Goal: Information Seeking & Learning: Check status

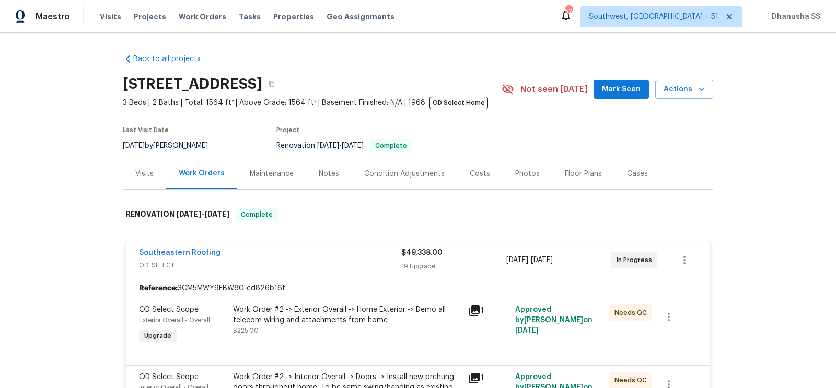
scroll to position [141, 0]
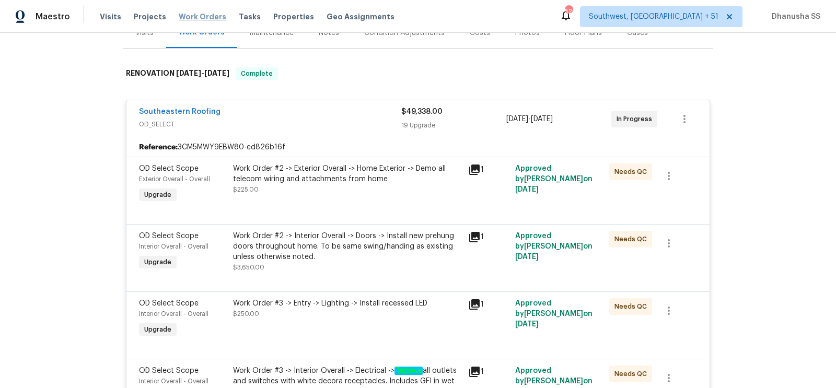
click at [196, 18] on span "Work Orders" at bounding box center [203, 16] width 48 height 10
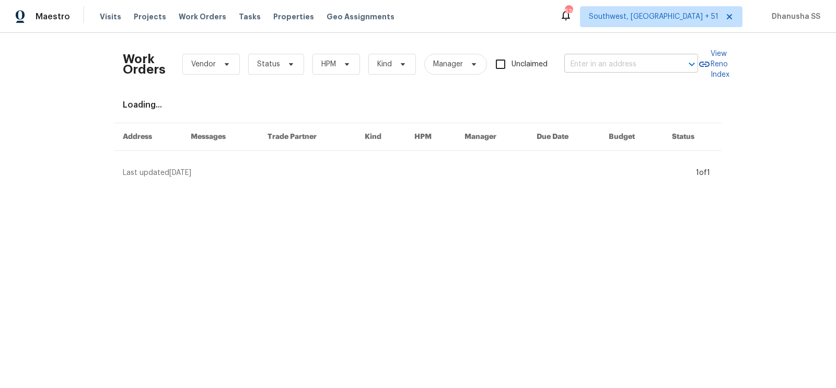
click at [575, 61] on input "text" at bounding box center [616, 64] width 104 height 16
paste input "[STREET_ADDRESS]"
type input "[STREET_ADDRESS]"
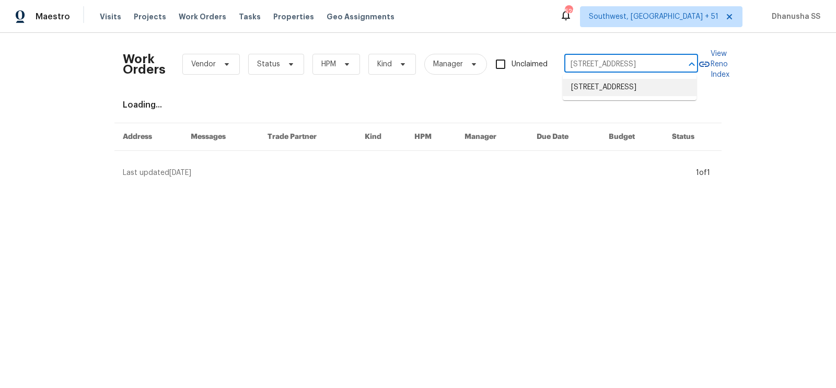
click at [577, 89] on li "[STREET_ADDRESS]" at bounding box center [630, 87] width 134 height 17
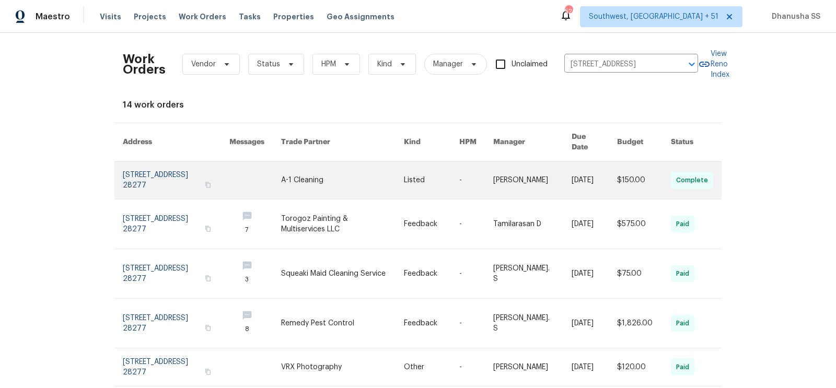
click at [395, 171] on link at bounding box center [342, 180] width 123 height 38
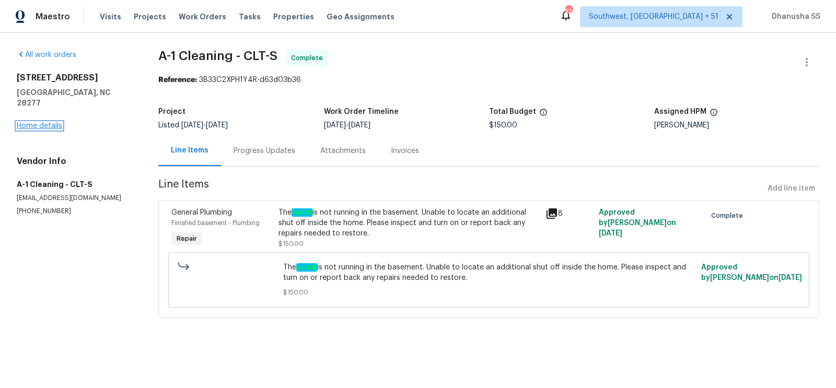
click at [38, 122] on link "Home details" at bounding box center [39, 125] width 45 height 7
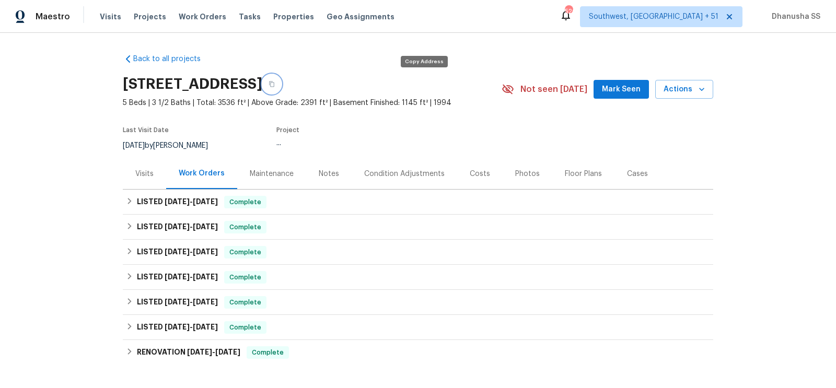
click at [275, 86] on icon "button" at bounding box center [272, 84] width 6 height 6
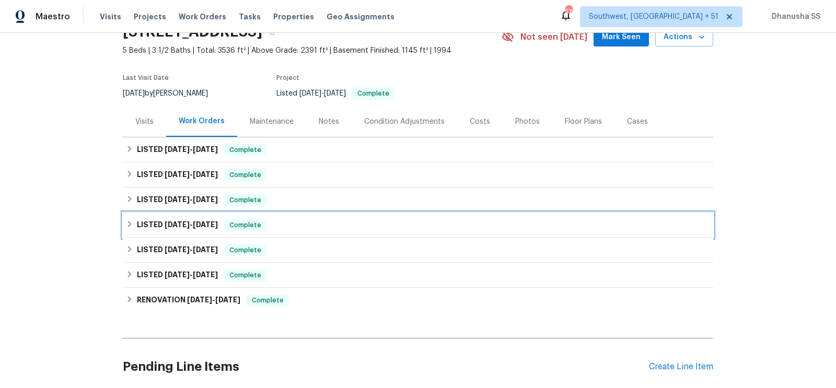
click at [295, 223] on div "LISTED [DATE] - [DATE] Complete" at bounding box center [418, 225] width 584 height 13
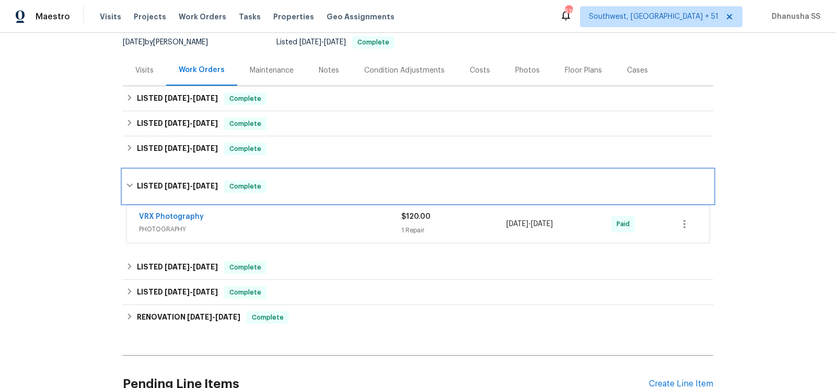
scroll to position [118, 0]
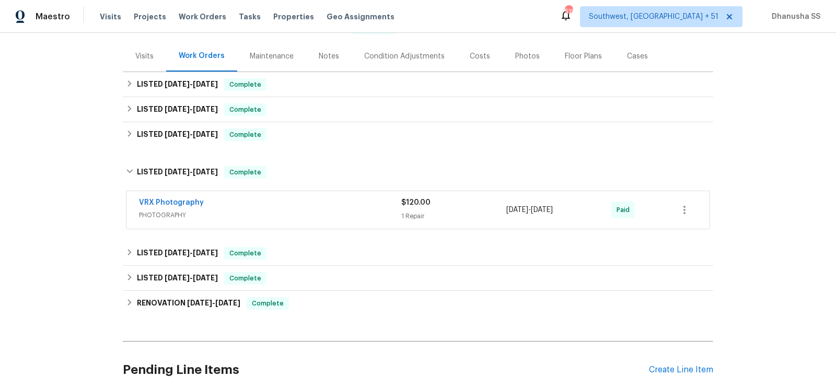
click at [308, 210] on span "PHOTOGRAPHY" at bounding box center [270, 215] width 262 height 10
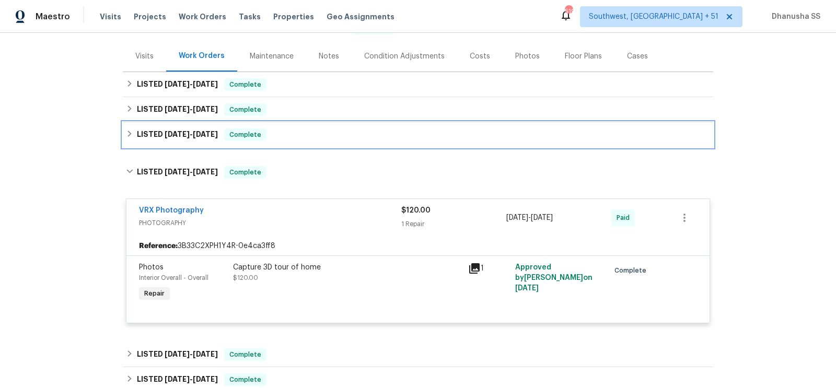
click at [304, 140] on div "LISTED [DATE] - [DATE] Complete" at bounding box center [418, 135] width 584 height 13
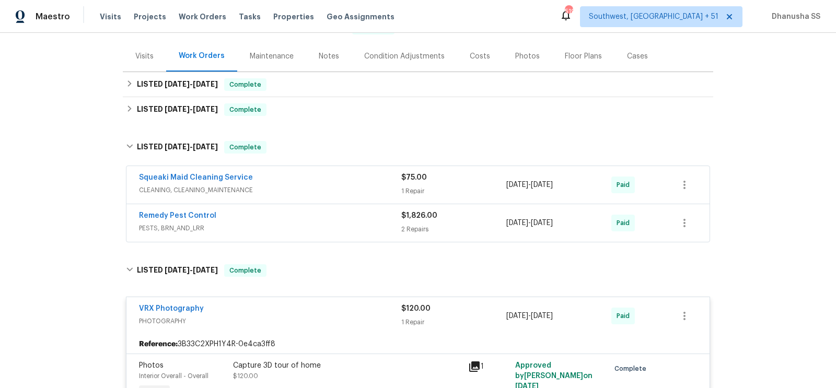
click at [339, 219] on div "Remedy Pest Control" at bounding box center [270, 217] width 262 height 13
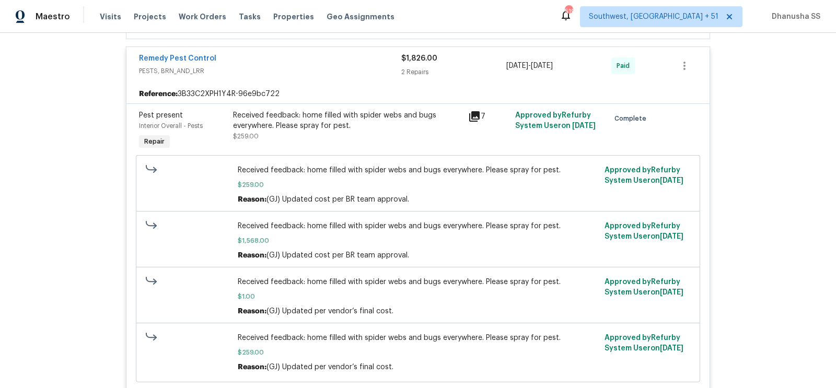
scroll to position [87, 0]
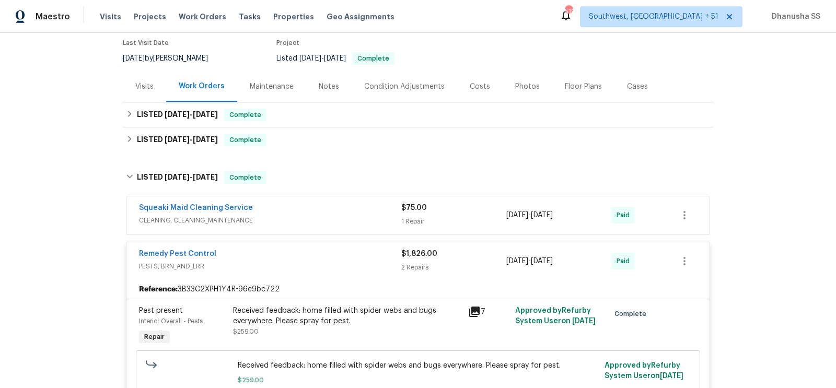
click at [339, 219] on span "CLEANING, CLEANING_MAINTENANCE" at bounding box center [270, 220] width 262 height 10
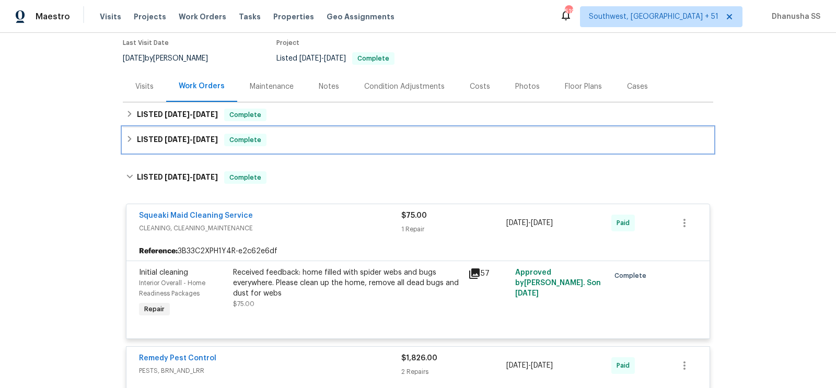
click at [307, 141] on div "LISTED [DATE] - [DATE] Complete" at bounding box center [418, 140] width 584 height 13
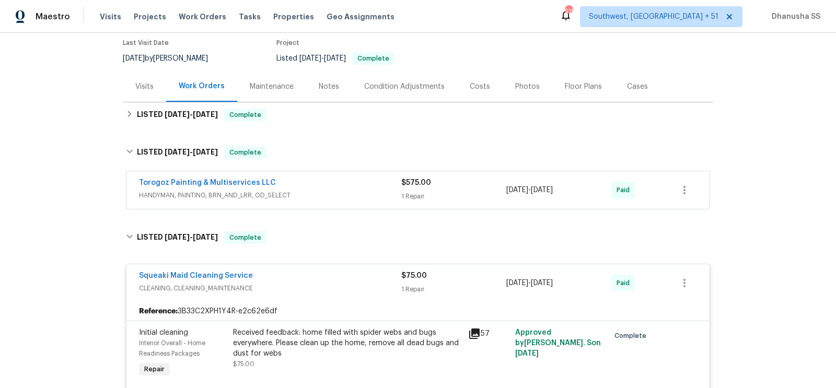
click at [339, 188] on div "Torogoz Painting & Multiservices LLC" at bounding box center [270, 184] width 262 height 13
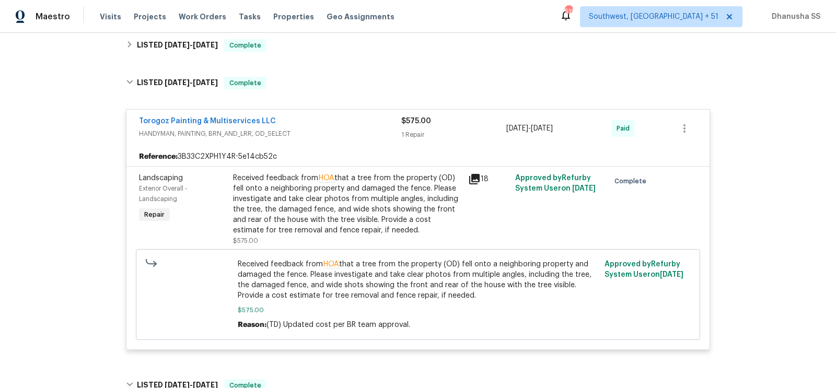
scroll to position [127, 0]
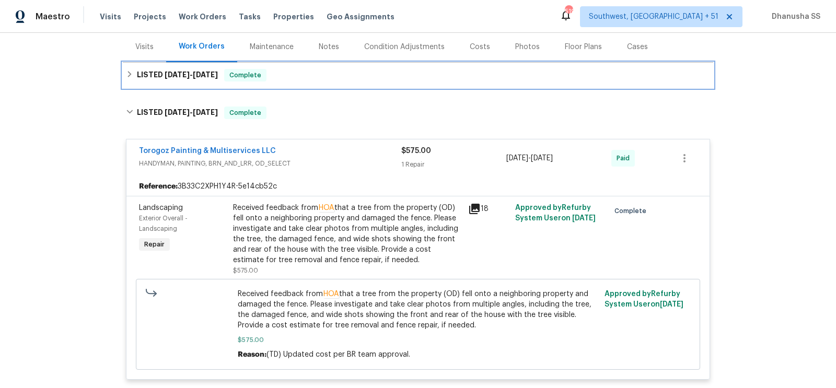
click at [298, 79] on div "LISTED [DATE] - [DATE] Complete" at bounding box center [418, 75] width 584 height 13
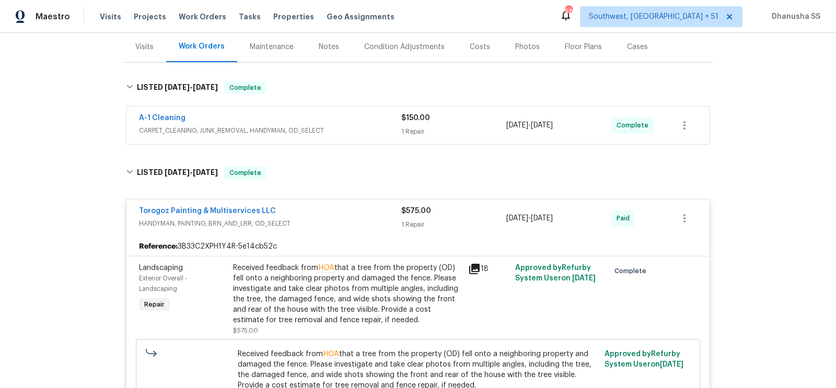
click at [333, 125] on span "CARPET_CLEANING, JUNK_REMOVAL, HANDYMAN, OD_SELECT" at bounding box center [270, 130] width 262 height 10
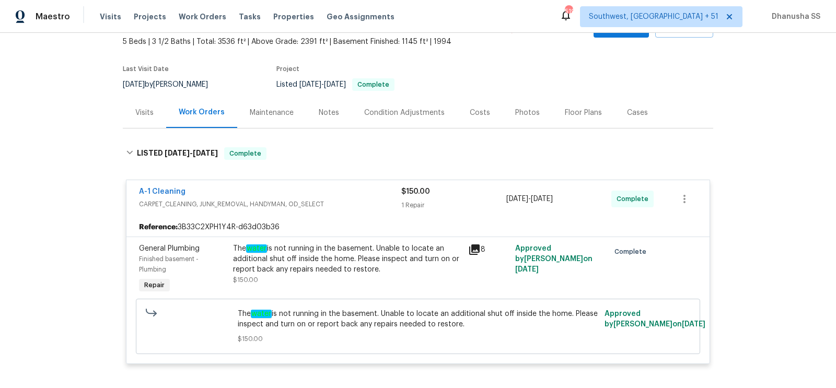
scroll to position [0, 0]
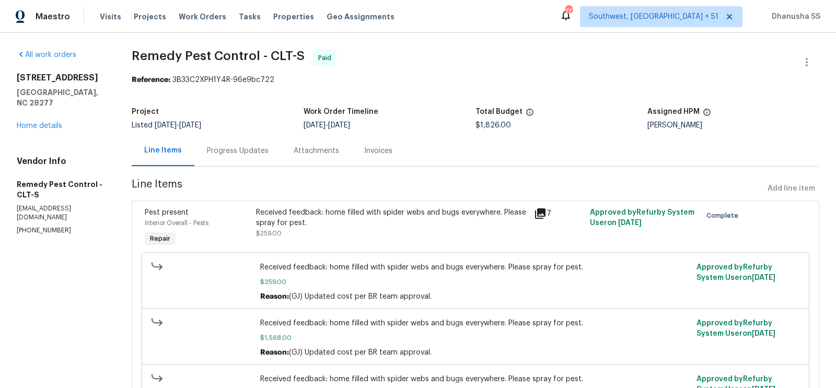
click at [238, 154] on div "Progress Updates" at bounding box center [238, 151] width 62 height 10
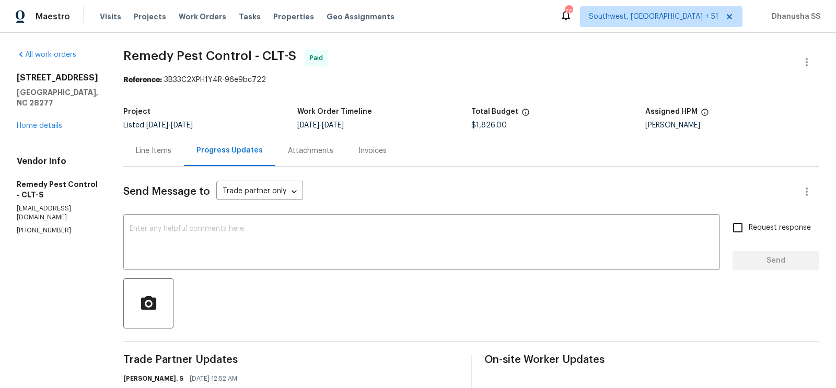
click at [136, 148] on div "Line Items" at bounding box center [154, 151] width 36 height 10
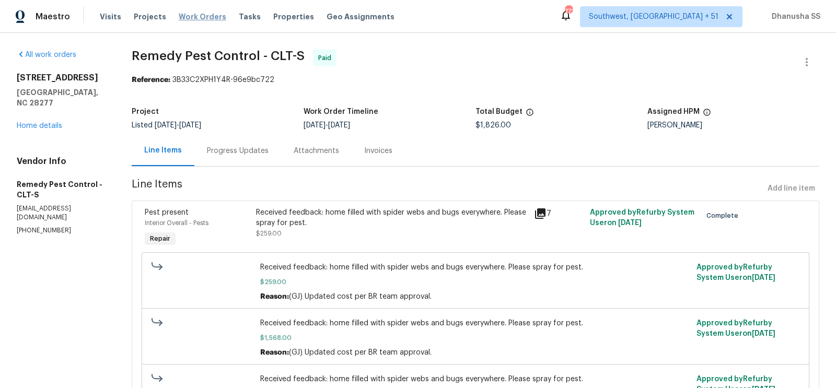
click at [195, 14] on span "Work Orders" at bounding box center [203, 16] width 48 height 10
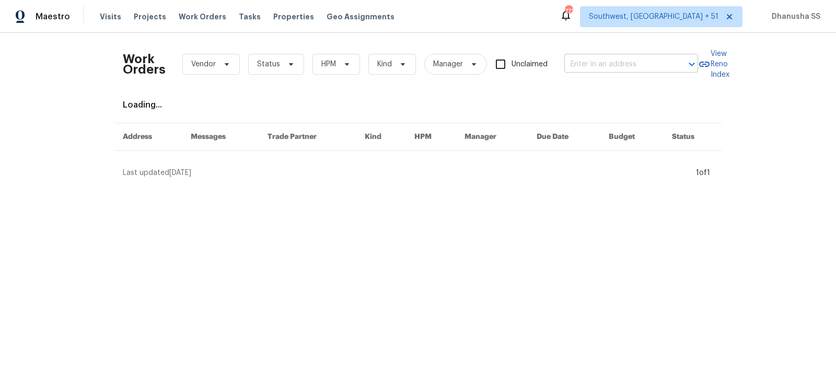
click at [648, 72] on input "text" at bounding box center [616, 64] width 104 height 16
paste input "606 Jackson Ave N, Jacksonville, FL 32220"
type input "606 Jackson Ave N, Jacksonville, FL 32220"
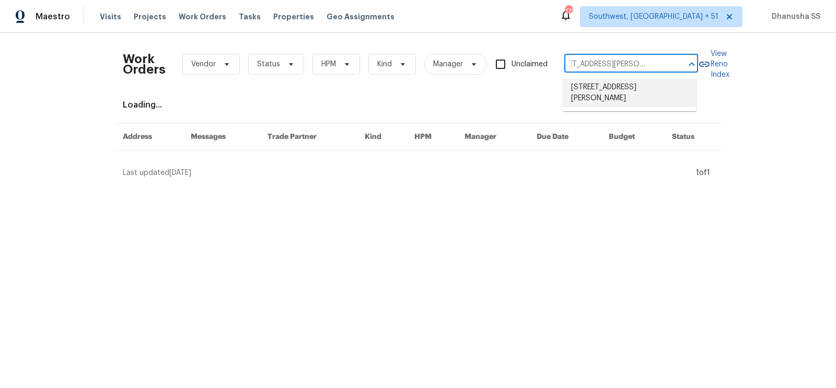
click at [604, 96] on li "606 Jackson Ave N, Jacksonville, FL 32220" at bounding box center [630, 93] width 134 height 28
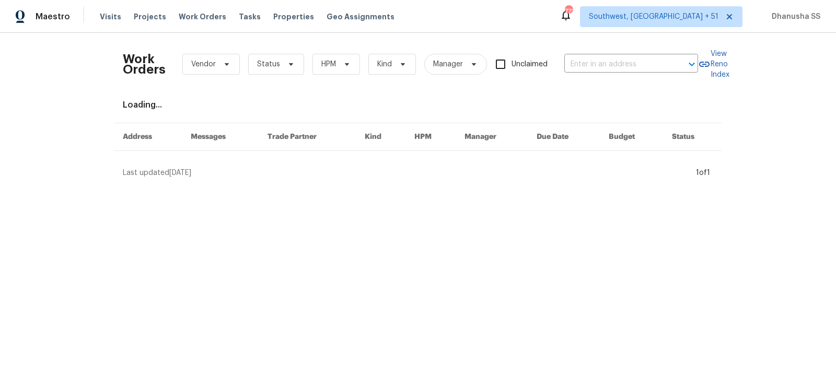
type input "606 Jackson Ave N, Jacksonville, FL 32220"
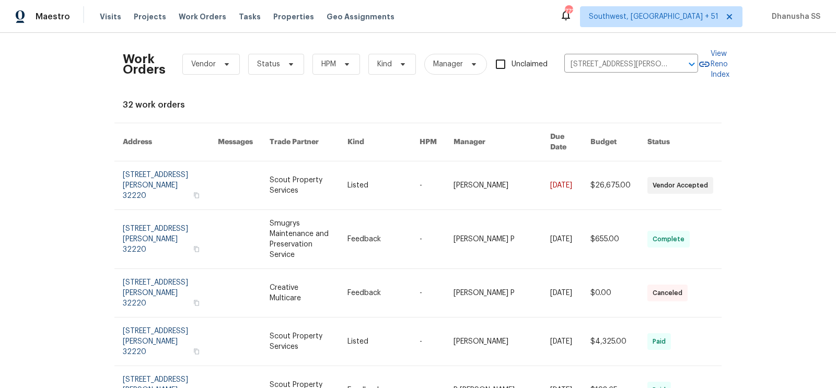
click at [413, 182] on link at bounding box center [383, 185] width 72 height 48
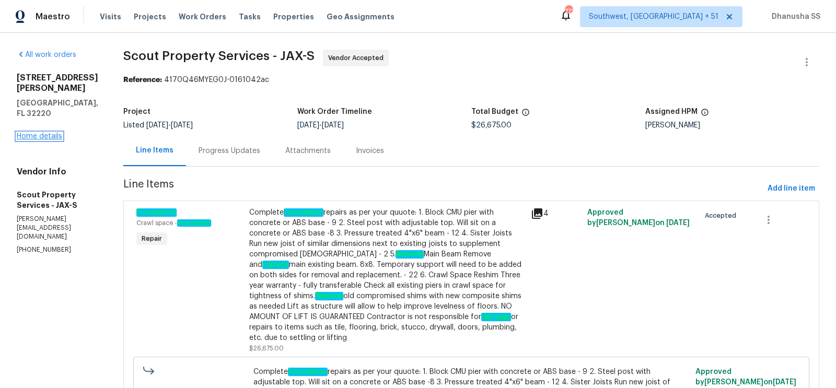
click at [30, 140] on link "Home details" at bounding box center [39, 136] width 45 height 7
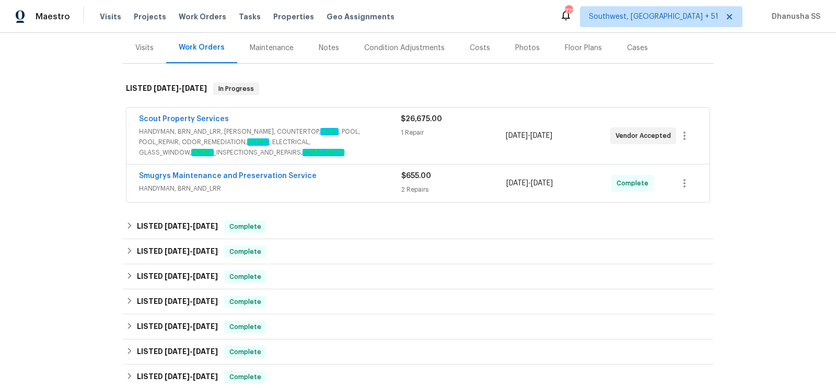
scroll to position [281, 0]
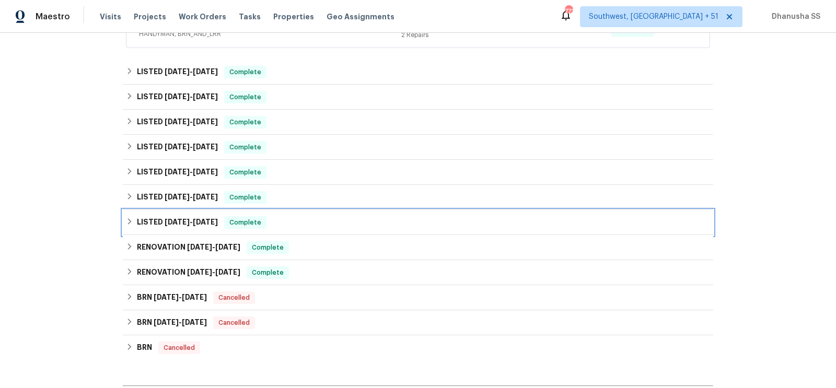
click at [295, 217] on div "LISTED 3/6/24 - 3/6/24 Complete" at bounding box center [418, 222] width 584 height 13
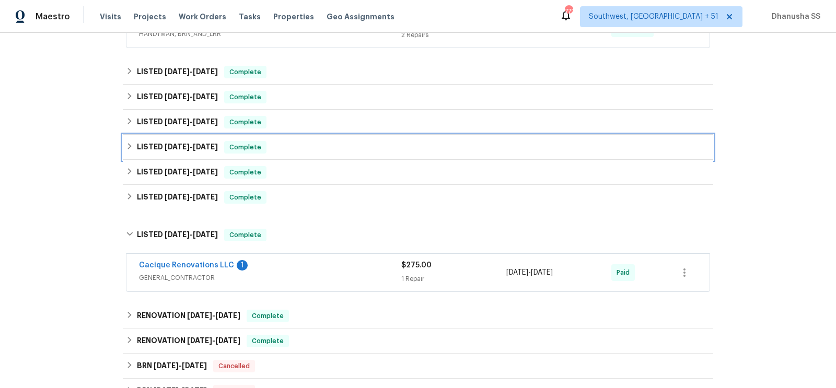
click at [303, 143] on div "LISTED 1/23/25 - 1/28/25 Complete" at bounding box center [418, 147] width 584 height 13
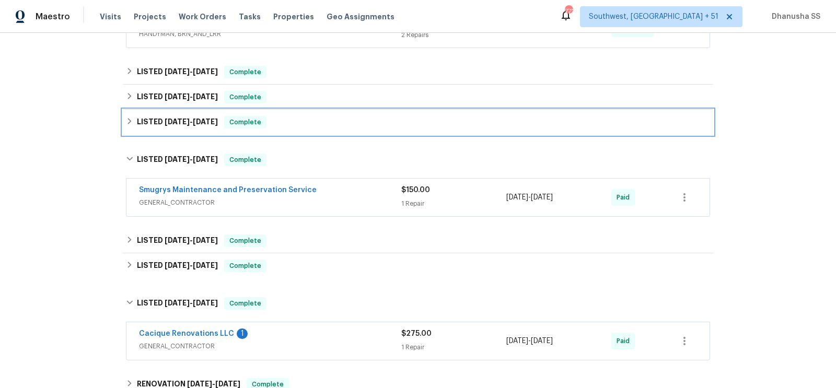
click at [313, 117] on div "LISTED 4/10/25 - 4/14/25 Complete" at bounding box center [418, 122] width 584 height 13
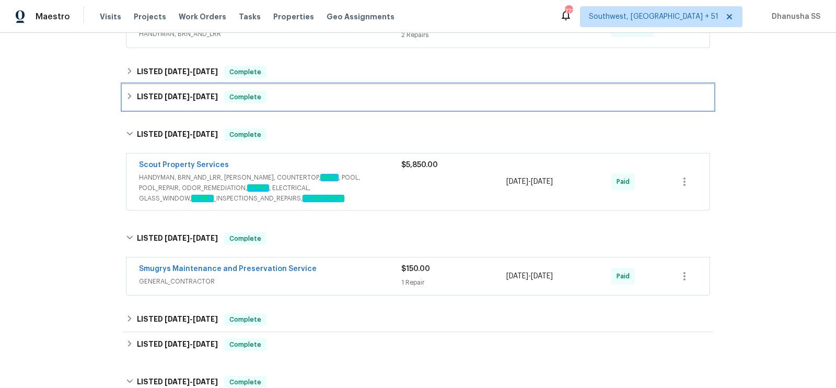
click at [317, 94] on div "LISTED 6/17/25 - 6/17/25 Complete" at bounding box center [418, 97] width 584 height 13
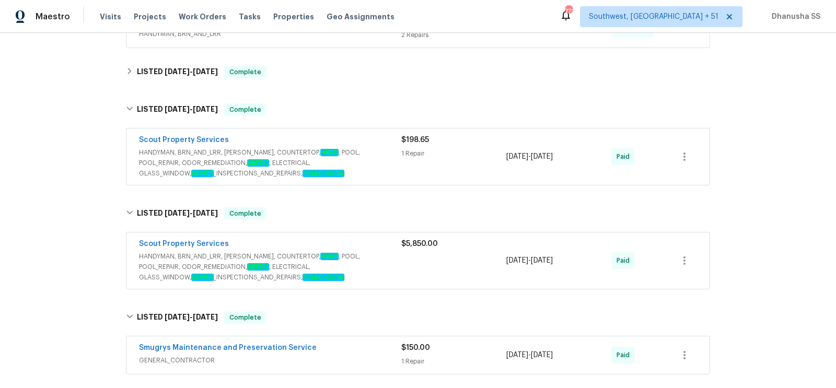
click at [350, 148] on span "HANDYMAN, BRN_AND_LRR, WELLS, COUNTERTOP, HVAC , POOL, POOL_REPAIR, ODOR_REMEDI…" at bounding box center [270, 162] width 262 height 31
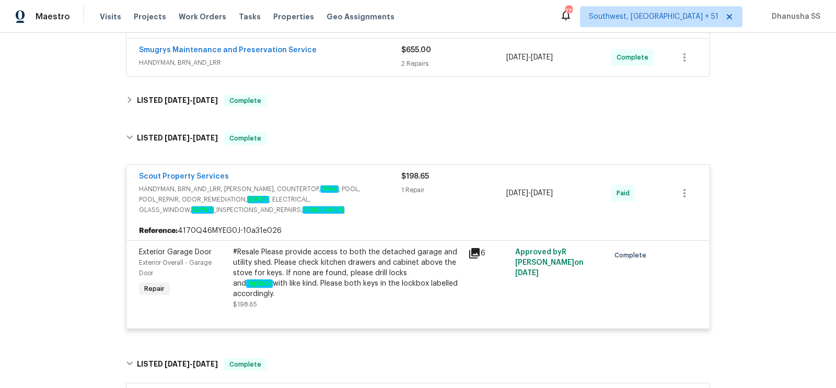
scroll to position [246, 0]
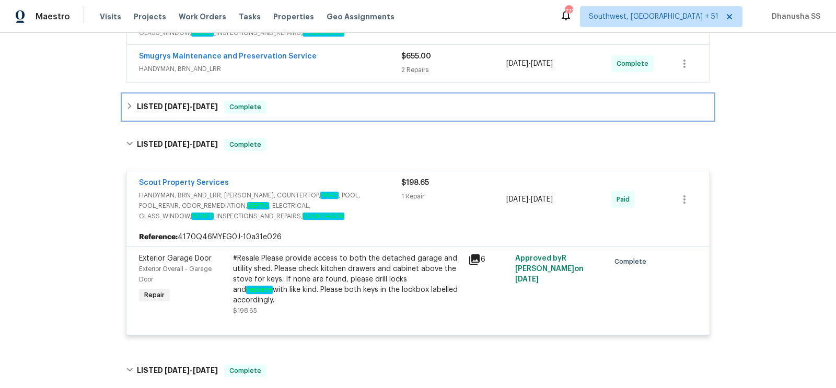
click at [304, 111] on div "LISTED 6/26/25 - 7/1/25 Complete" at bounding box center [418, 107] width 584 height 13
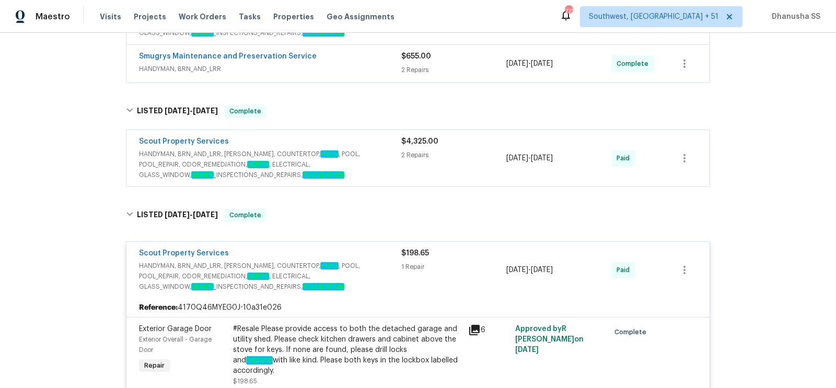
click at [357, 165] on span "HANDYMAN, BRN_AND_LRR, WELLS, COUNTERTOP, HVAC , POOL, POOL_REPAIR, ODOR_REMEDI…" at bounding box center [270, 164] width 262 height 31
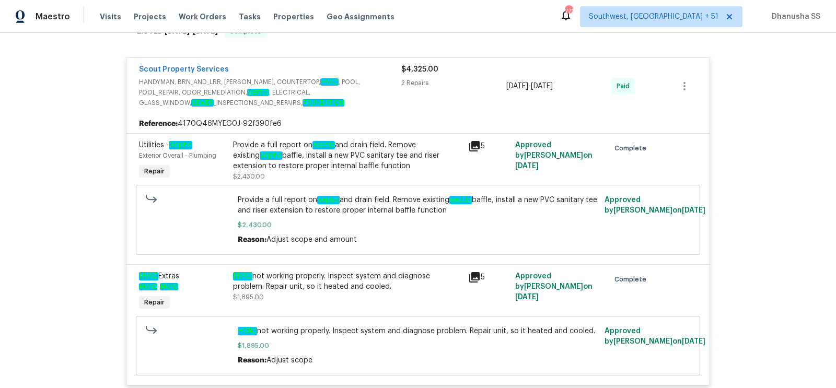
scroll to position [115, 0]
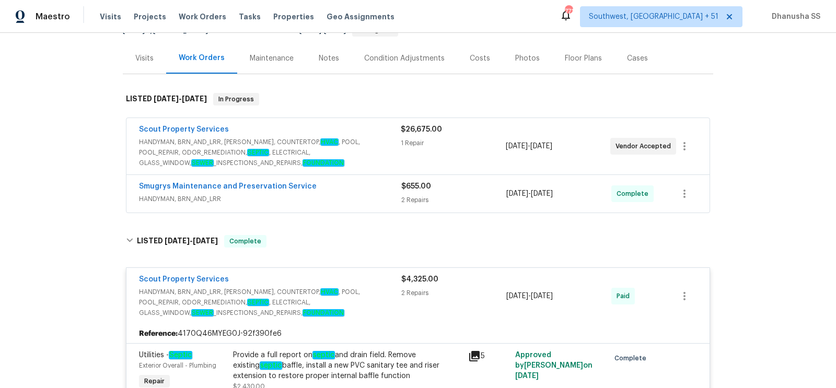
click at [344, 185] on div "Smugrys Maintenance and Preservation Service" at bounding box center [270, 187] width 262 height 13
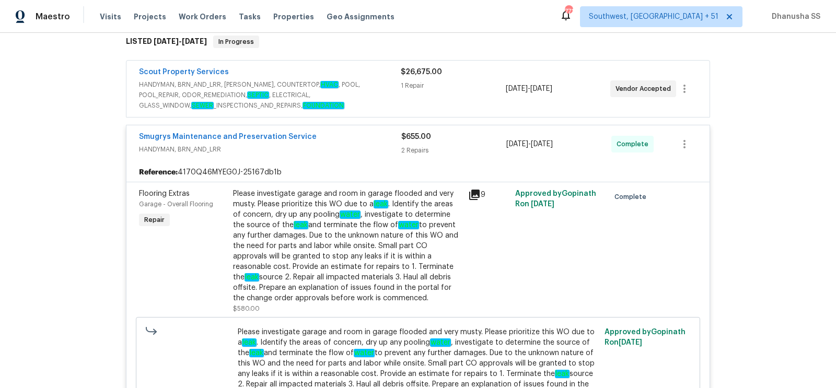
scroll to position [150, 0]
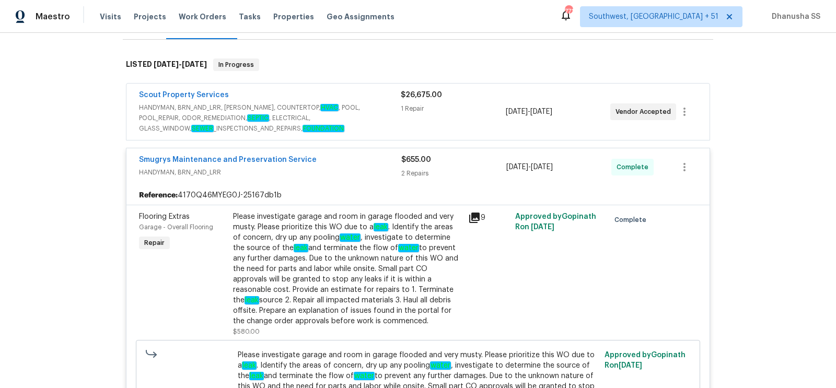
click at [367, 109] on span "HANDYMAN, BRN_AND_LRR, WELLS, COUNTERTOP, HVAC , POOL, POOL_REPAIR, ODOR_REMEDI…" at bounding box center [270, 117] width 262 height 31
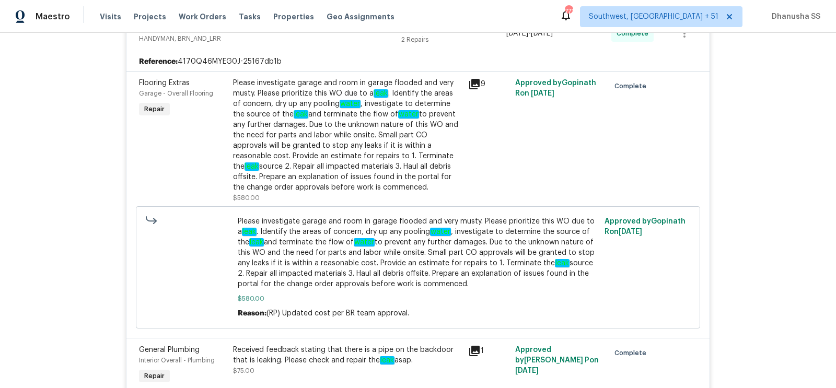
scroll to position [660, 0]
click at [299, 119] on div "Please investigate garage and room in garage flooded and very musty. Please pri…" at bounding box center [347, 135] width 229 height 115
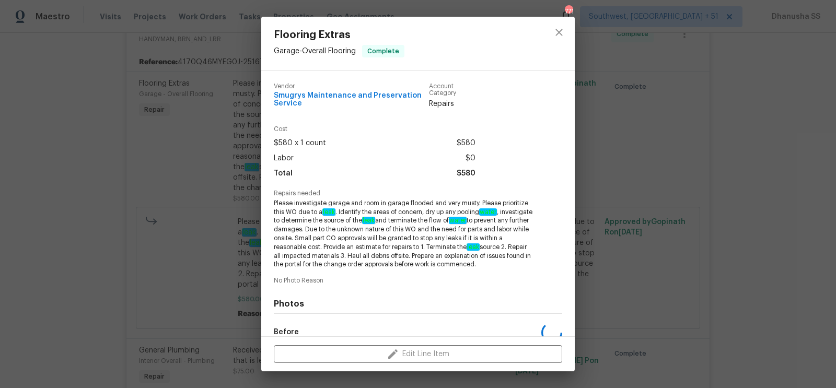
scroll to position [126, 0]
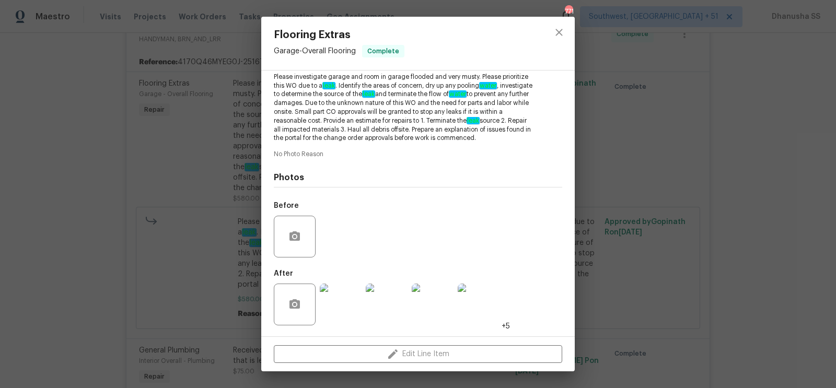
click at [348, 302] on img at bounding box center [341, 305] width 42 height 42
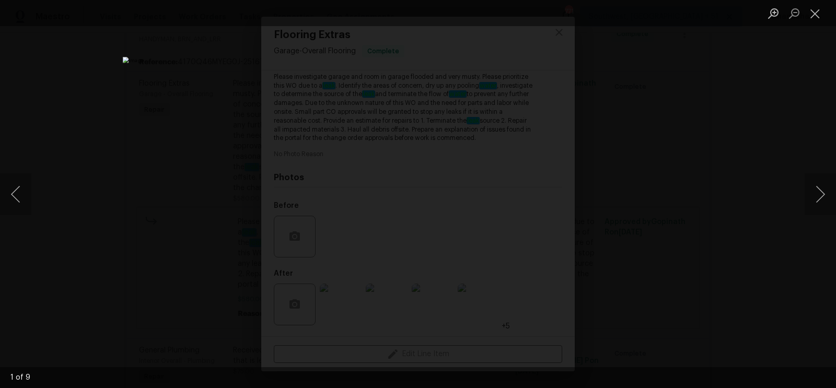
click at [817, 218] on div "Lightbox" at bounding box center [418, 194] width 836 height 388
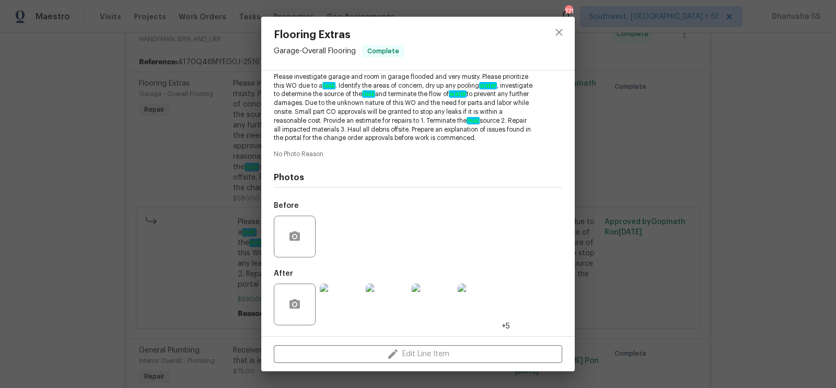
click at [332, 290] on img at bounding box center [341, 305] width 42 height 42
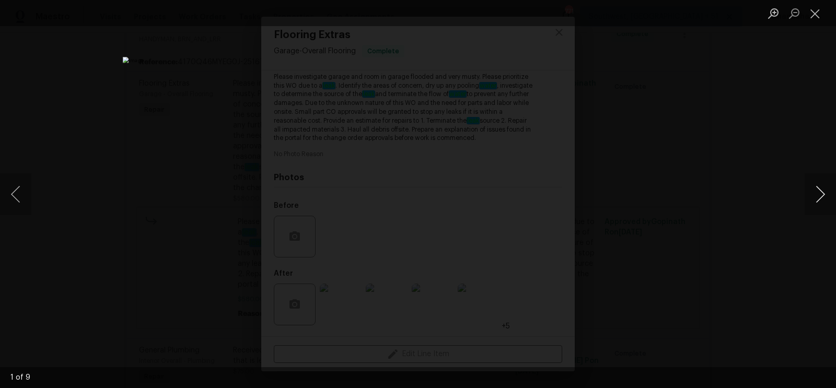
click at [824, 198] on button "Next image" at bounding box center [820, 194] width 31 height 42
click at [823, 198] on button "Next image" at bounding box center [820, 194] width 31 height 42
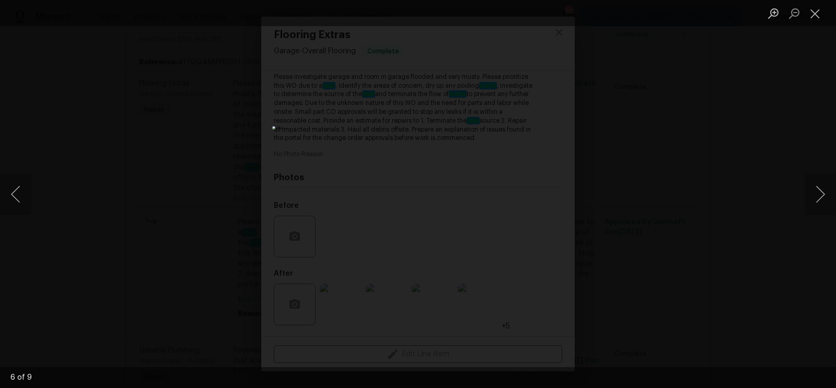
click at [725, 128] on div "Lightbox" at bounding box center [418, 194] width 836 height 388
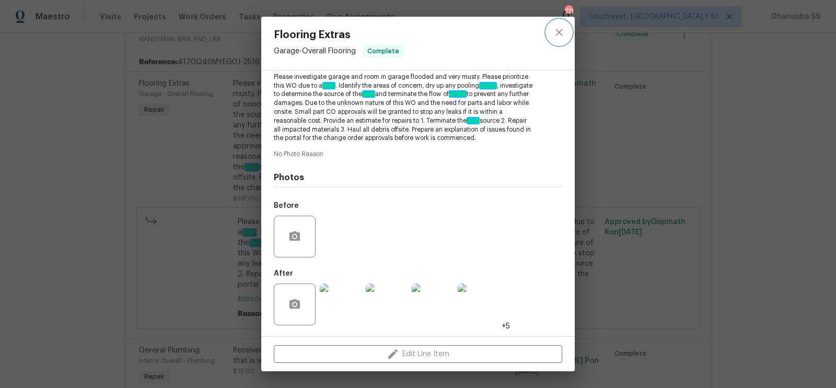
click at [555, 28] on icon "close" at bounding box center [559, 32] width 13 height 13
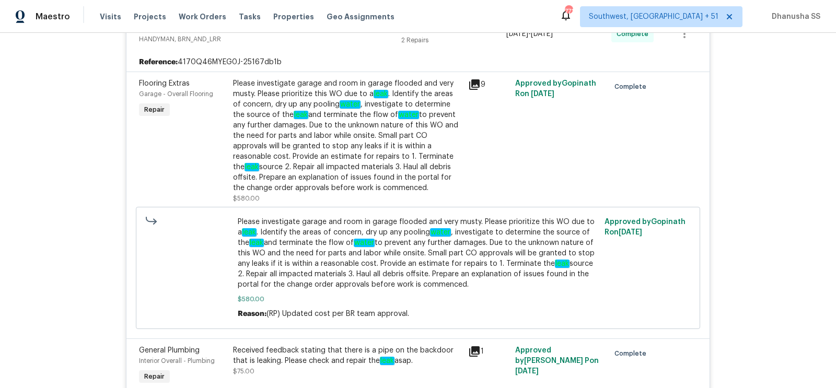
scroll to position [623, 0]
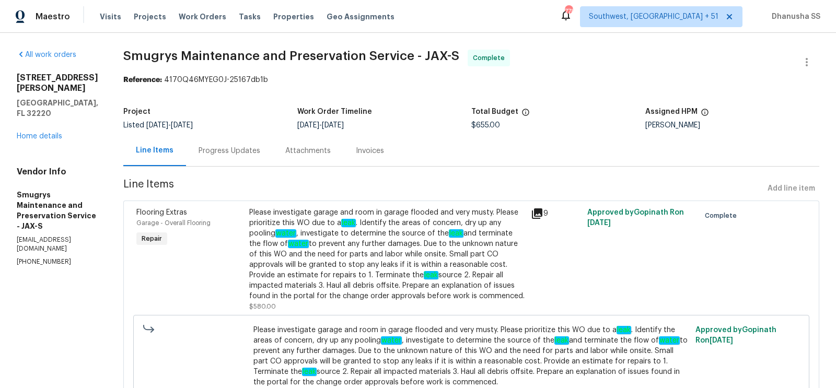
click at [199, 160] on div "Progress Updates" at bounding box center [229, 150] width 87 height 31
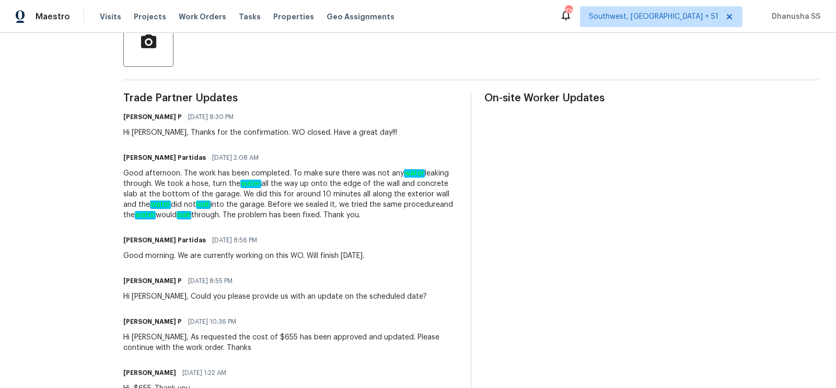
scroll to position [252, 0]
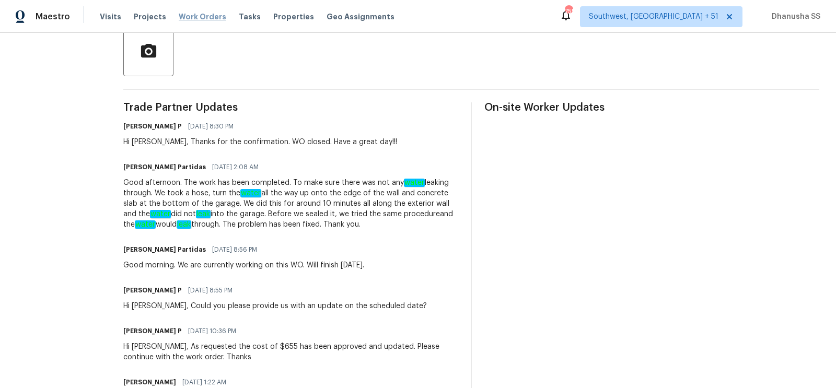
click at [196, 14] on span "Work Orders" at bounding box center [203, 16] width 48 height 10
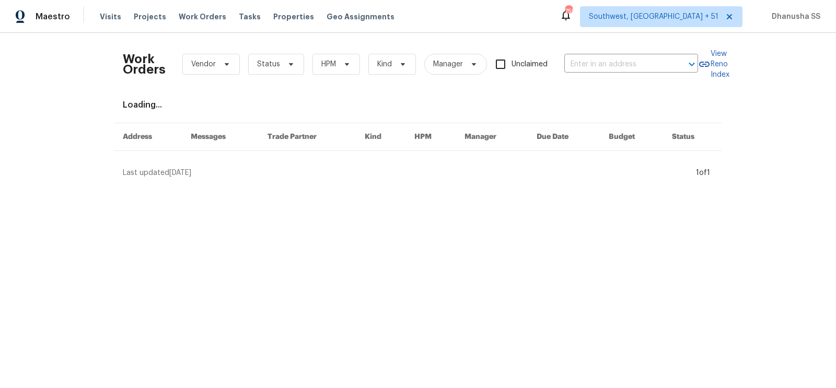
click at [611, 55] on div "Work Orders Vendor Status HPM Kind Manager Unclaimed ​" at bounding box center [410, 64] width 575 height 46
click at [590, 62] on input "text" at bounding box center [616, 64] width 104 height 16
paste input "2212 Broad Water Ct, Jacksonville, FL 32225"
type input "2212 Broad Water Ct, Jacksonville, FL 32225"
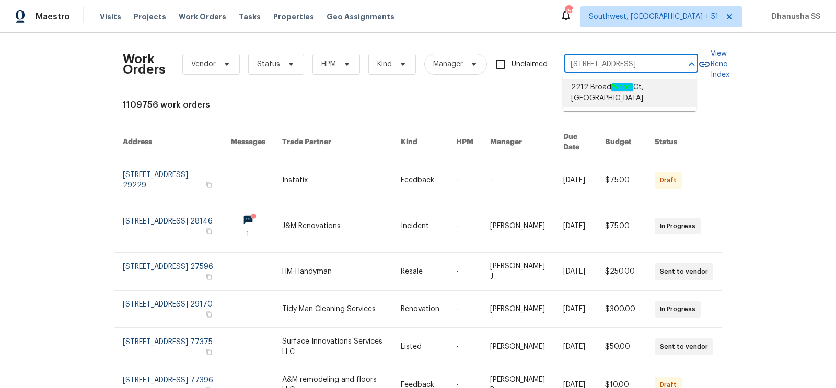
click at [584, 103] on span "2212 Broad Water Ct, Jacksonville, FL 32225" at bounding box center [629, 93] width 117 height 22
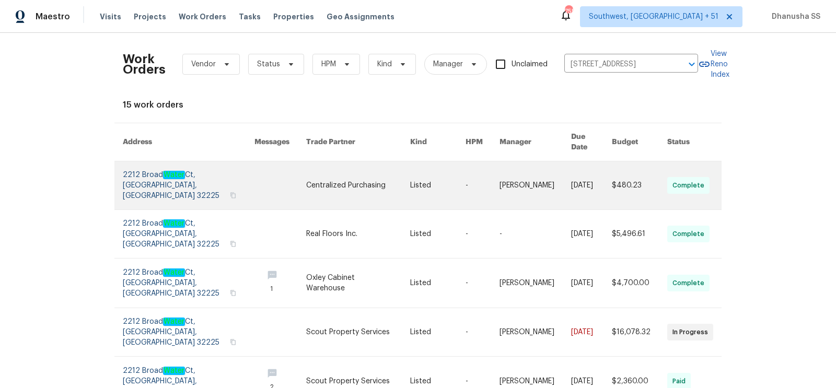
click at [430, 175] on link at bounding box center [437, 185] width 55 height 48
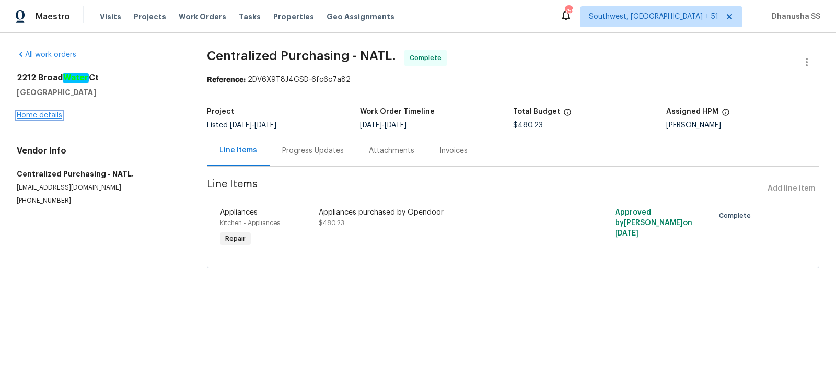
click at [37, 117] on link "Home details" at bounding box center [39, 115] width 45 height 7
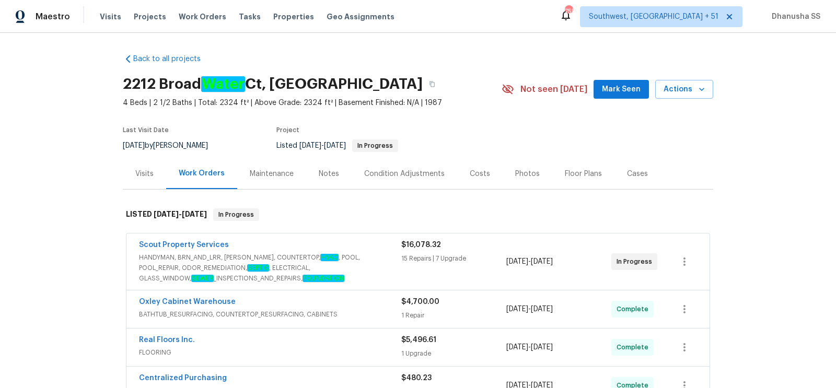
scroll to position [260, 0]
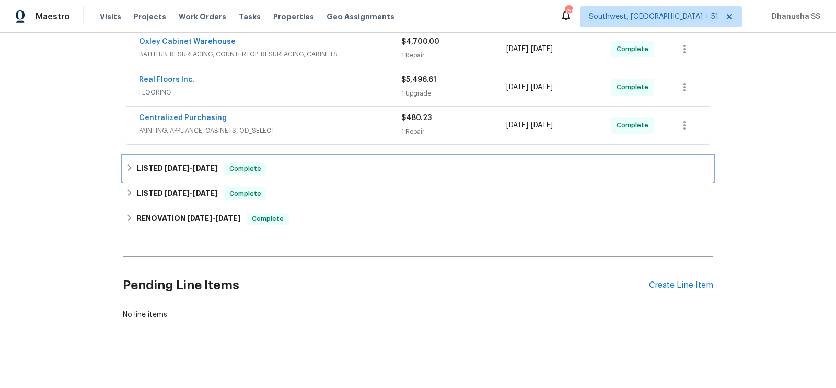
click at [292, 177] on div "LISTED 6/17/25 - 6/20/25 Complete" at bounding box center [418, 168] width 590 height 25
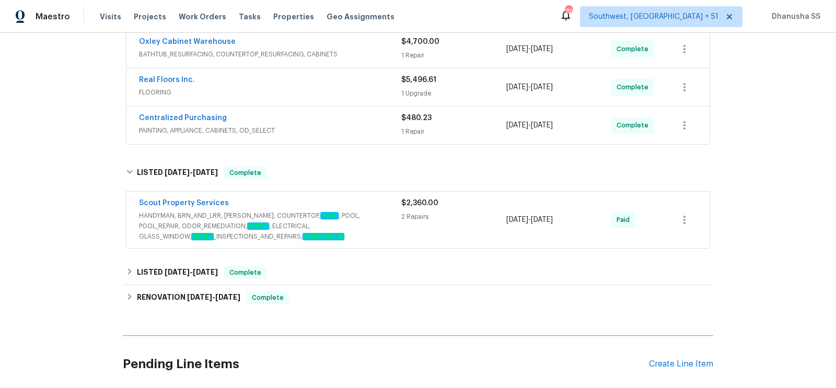
click at [323, 205] on div "Scout Property Services" at bounding box center [270, 204] width 262 height 13
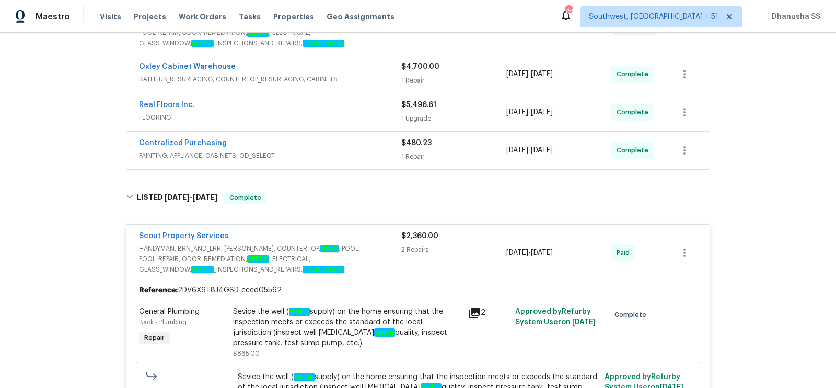
scroll to position [192, 0]
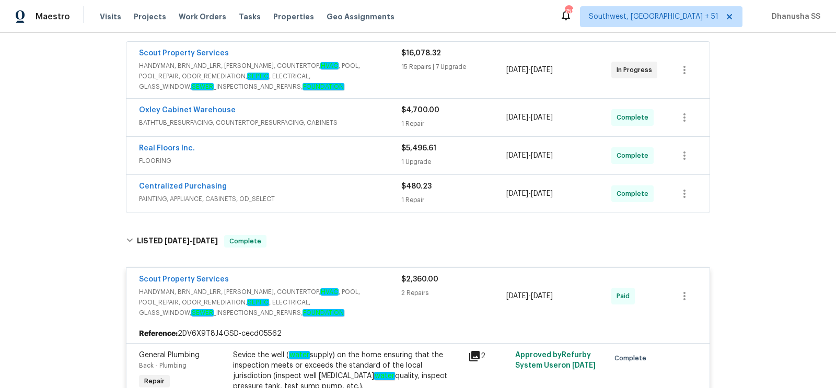
click at [358, 201] on span "PAINTING, APPLIANCE, CABINETS, OD_SELECT" at bounding box center [270, 199] width 262 height 10
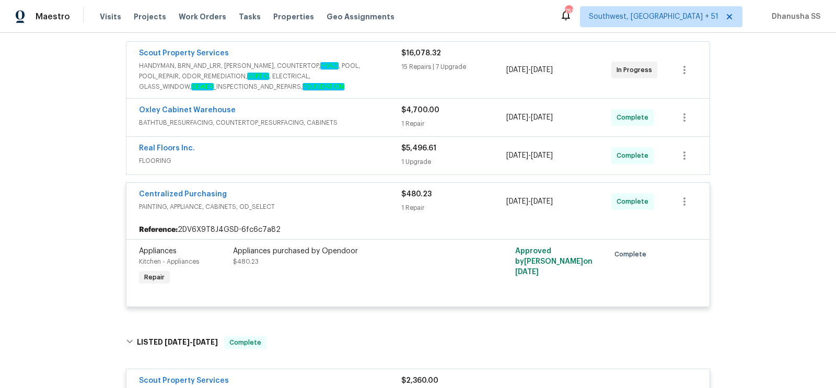
click at [376, 143] on div "Real Floors Inc." at bounding box center [270, 149] width 262 height 13
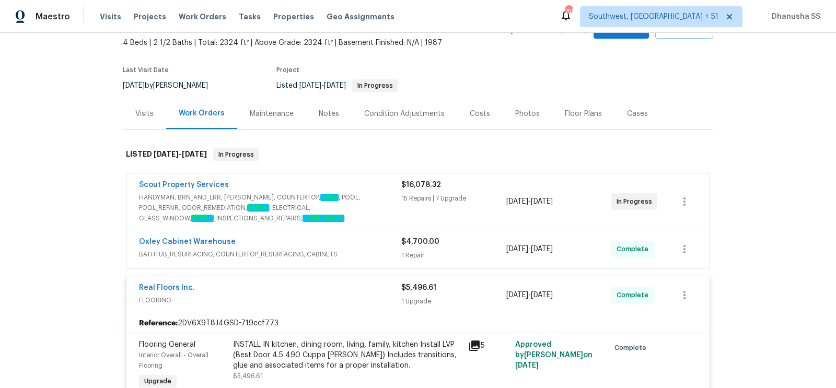
scroll to position [59, 0]
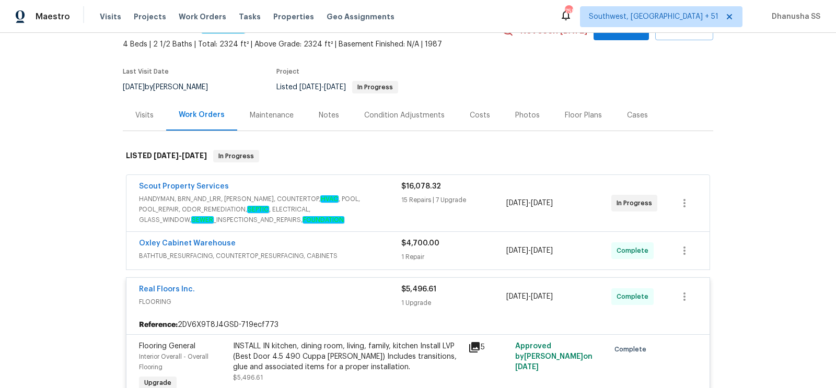
click at [368, 233] on div "Oxley Cabinet Warehouse BATHTUB_RESURFACING, COUNTERTOP_RESURFACING, CABINETS $…" at bounding box center [417, 251] width 583 height 38
click at [367, 249] on div "Oxley Cabinet Warehouse" at bounding box center [270, 244] width 262 height 13
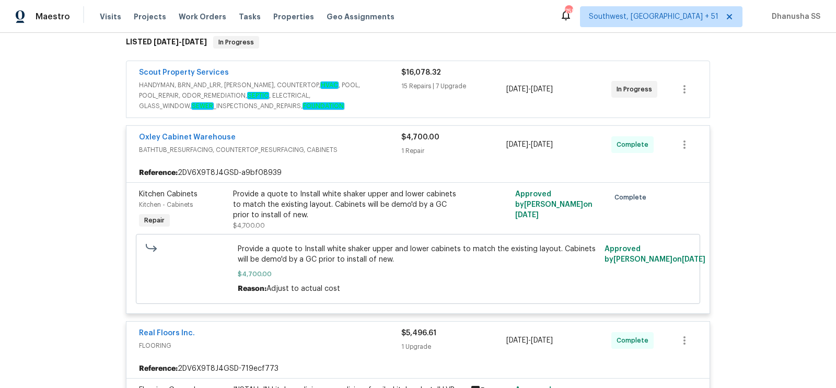
scroll to position [90, 0]
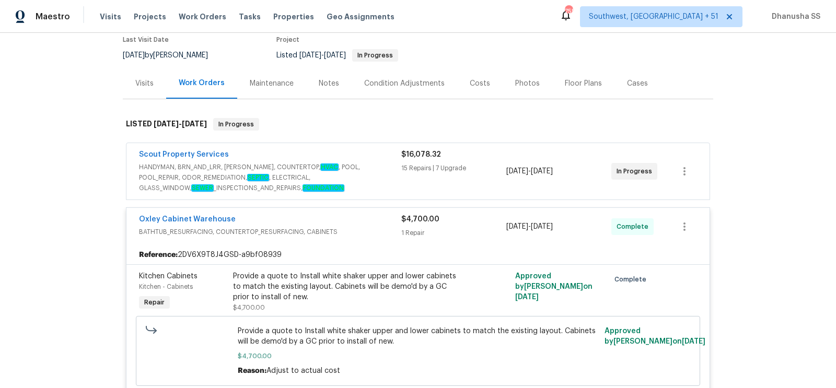
click at [371, 172] on span "HANDYMAN, BRN_AND_LRR, WELLS, COUNTERTOP, HVAC , POOL, POOL_REPAIR, ODOR_REMEDI…" at bounding box center [270, 177] width 262 height 31
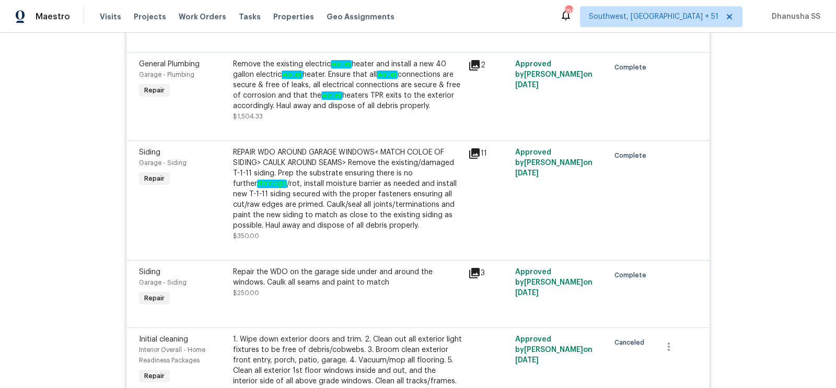
scroll to position [879, 0]
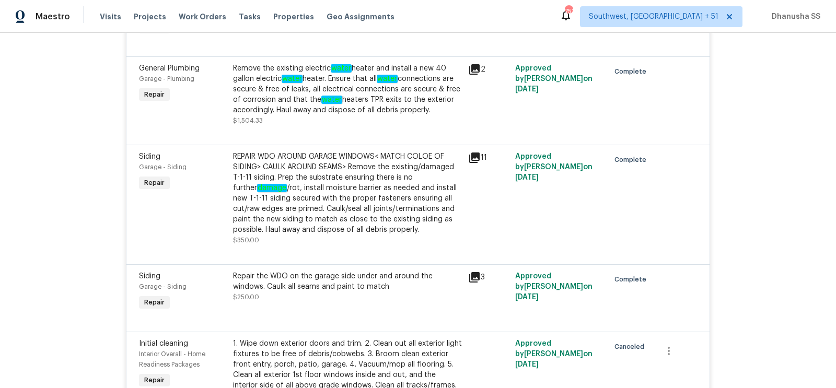
click at [271, 189] on div "REPAIR WDO AROUND GARAGE WINDOWS< MATCH COLOE OF SIDING> CAULK AROUND SEAMS> Re…" at bounding box center [347, 194] width 229 height 84
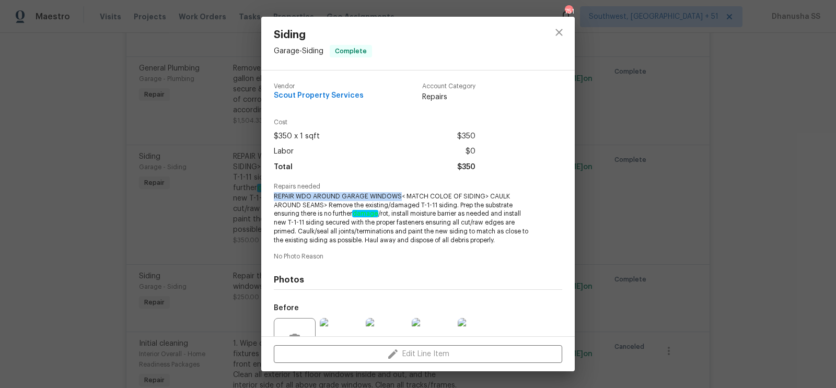
drag, startPoint x: 272, startPoint y: 194, endPoint x: 399, endPoint y: 199, distance: 126.5
click at [399, 199] on div "Vendor Scout Property Services Account Category Repairs Cost $350 x 1 sqft $350…" at bounding box center [417, 204] width 313 height 266
click at [556, 37] on icon "close" at bounding box center [559, 32] width 13 height 13
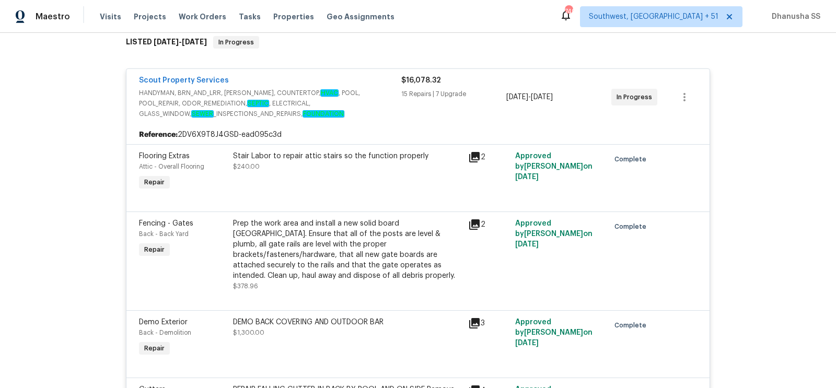
scroll to position [0, 0]
